Goal: Check status

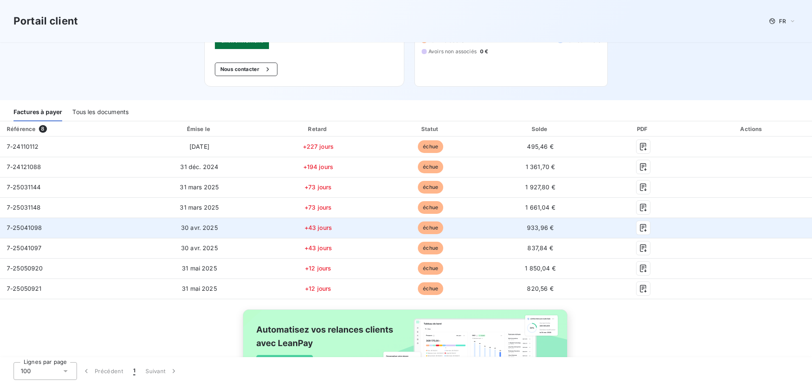
scroll to position [147, 0]
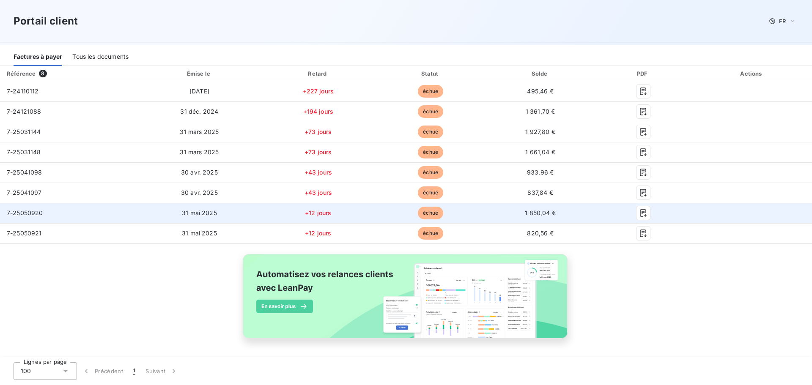
click at [189, 214] on span "31 mai 2025" at bounding box center [199, 212] width 35 height 7
